Goal: Transaction & Acquisition: Register for event/course

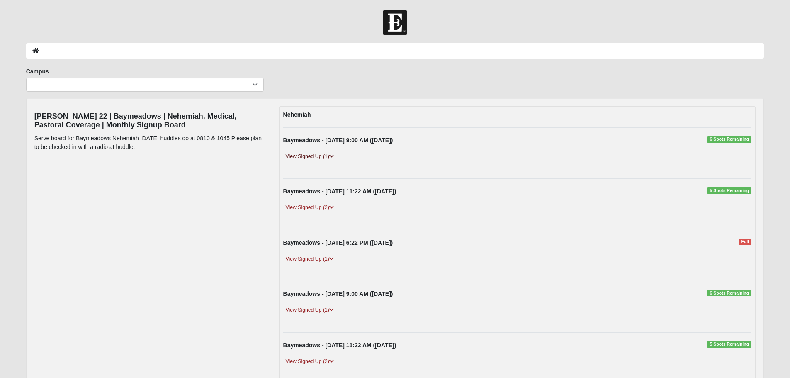
click at [319, 156] on link "View Signed Up (1)" at bounding box center [309, 156] width 53 height 9
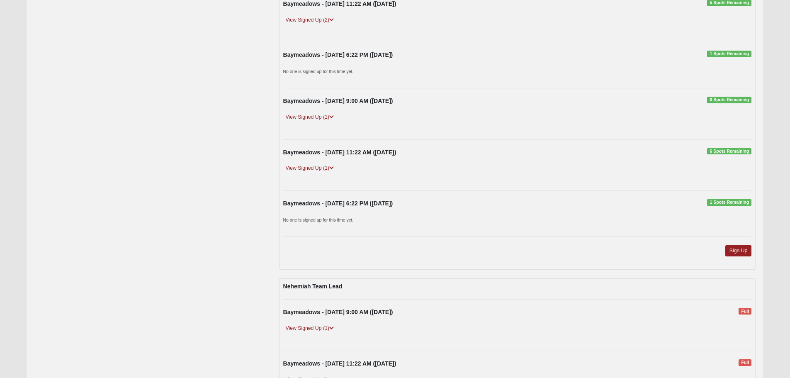
scroll to position [373, 0]
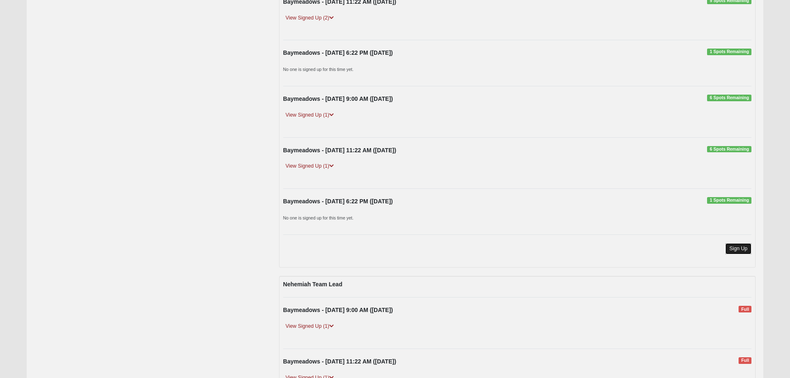
click at [739, 248] on link "Sign Up" at bounding box center [739, 248] width 27 height 11
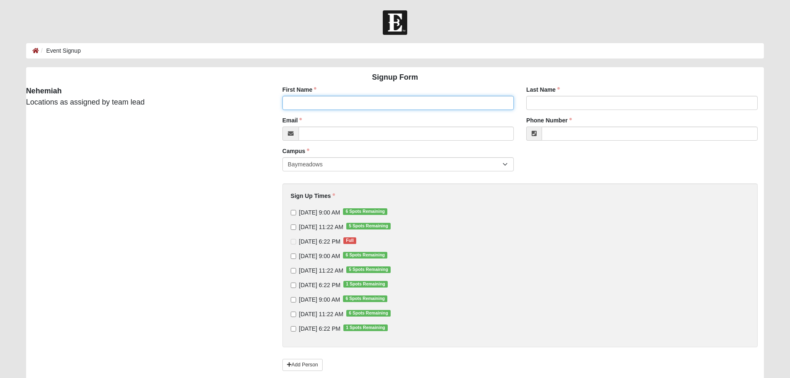
click at [296, 106] on input "First Name" at bounding box center [399, 103] width 232 height 14
type input "[PERSON_NAME]"
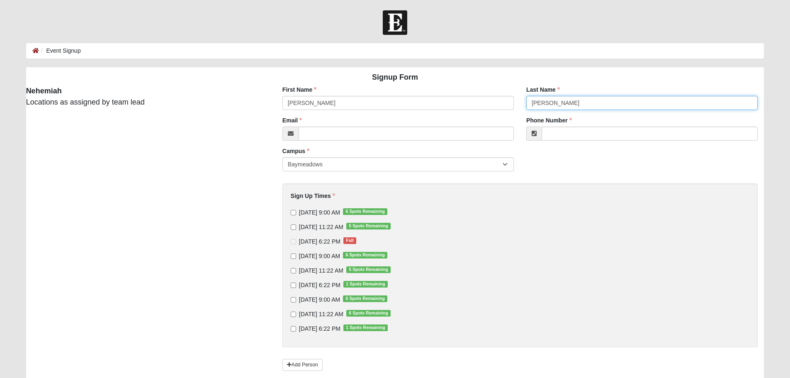
type input "[EMAIL_ADDRESS][DOMAIN_NAME]"
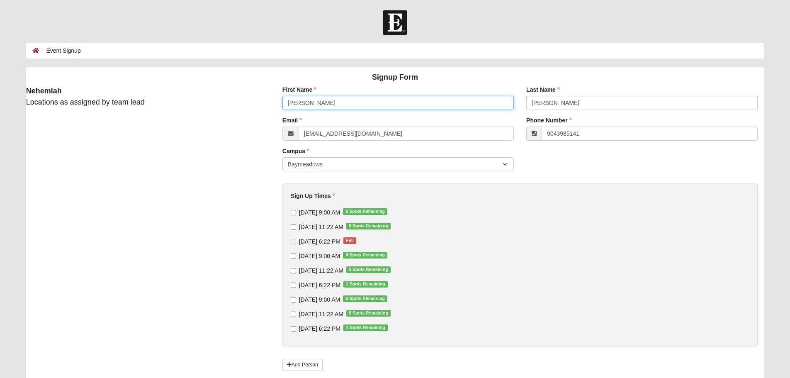
type input "[PHONE_NUMBER]"
click at [293, 210] on input "[DATE] 9:00 AM 6 Spots Remaining" at bounding box center [293, 212] width 5 height 5
checkbox input "true"
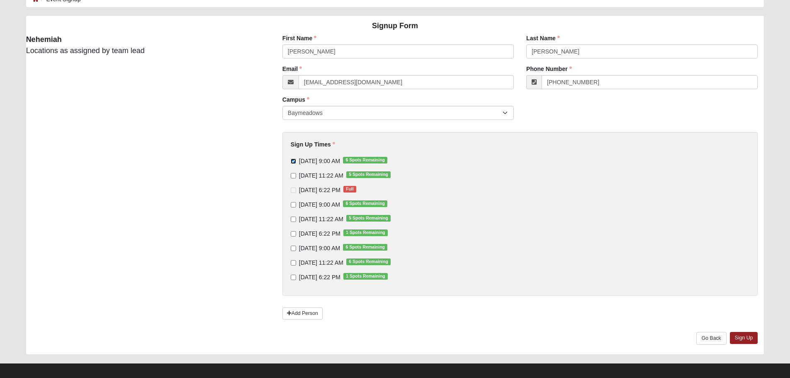
scroll to position [58, 0]
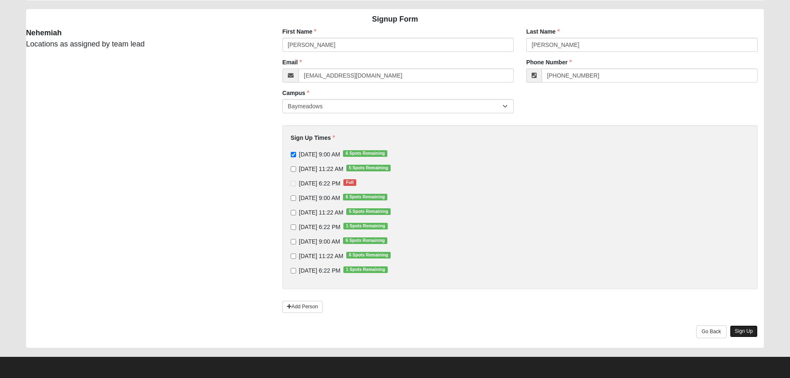
click at [739, 330] on link "Sign Up" at bounding box center [744, 331] width 28 height 12
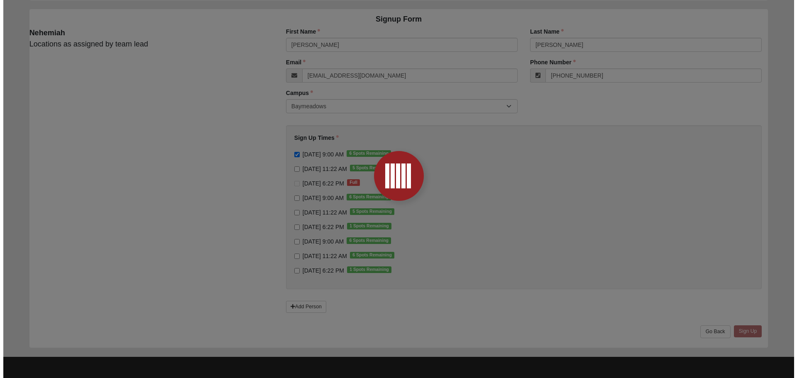
scroll to position [0, 0]
